Goal: Transaction & Acquisition: Purchase product/service

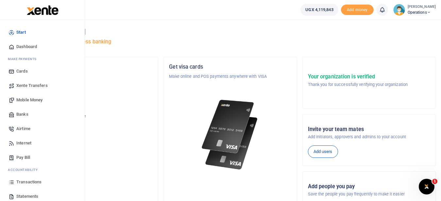
click at [36, 99] on span "Mobile Money" at bounding box center [29, 100] width 26 height 7
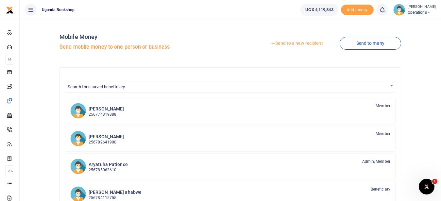
click at [299, 43] on link "Send to a new recipient" at bounding box center [296, 44] width 85 height 12
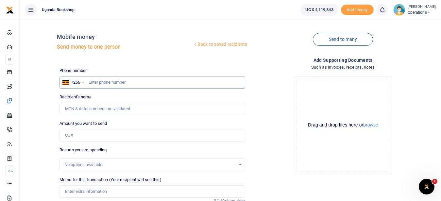
click at [97, 82] on input "text" at bounding box center [153, 82] width 186 height 12
type input "0785461303"
type input "Davies Wabuluka"
type input "0785461303"
click at [92, 134] on input "Amount you want to send" at bounding box center [153, 135] width 186 height 12
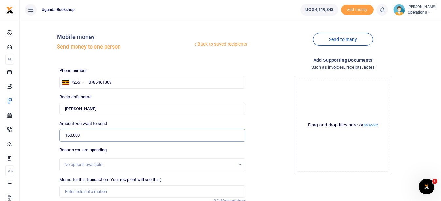
type input "150,000"
click at [97, 193] on input "Memo for this transaction (Your recipient will see this)" at bounding box center [153, 192] width 186 height 12
click at [108, 192] on input "Payment of request for emergency salary advance to cater for" at bounding box center [153, 192] width 186 height 12
click at [111, 192] on input "Payment of request for emergency salary advance to cater for" at bounding box center [153, 192] width 186 height 12
click at [109, 191] on input "Payment of request for emergency salary advance to cater for" at bounding box center [153, 192] width 186 height 12
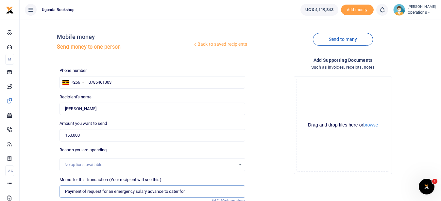
click at [190, 192] on input "Payment of request for an emergency salary advance to cater for" at bounding box center [153, 192] width 186 height 12
click at [221, 190] on input "Payment of request for an emergency salary advance to cater for burial arrangme…" at bounding box center [153, 192] width 186 height 12
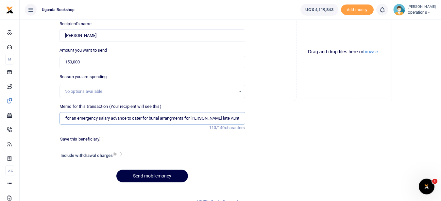
scroll to position [82, 0]
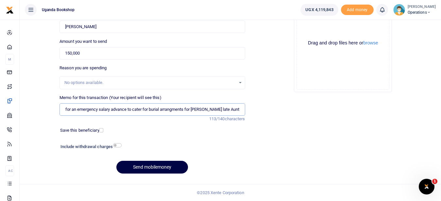
type input "Payment of request for an emergency salary advance to cater for burial arrangme…"
click at [117, 145] on input "checkbox" at bounding box center [117, 145] width 9 height 4
checkbox input "true"
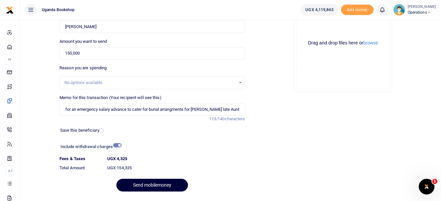
click at [151, 185] on button "Send mobilemoney" at bounding box center [153, 185] width 72 height 13
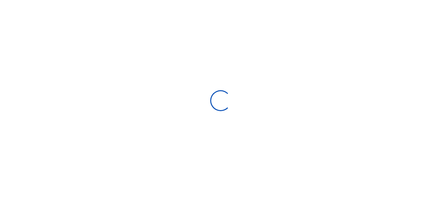
select select "Loading bundles"
select select
